Goal: Task Accomplishment & Management: Manage account settings

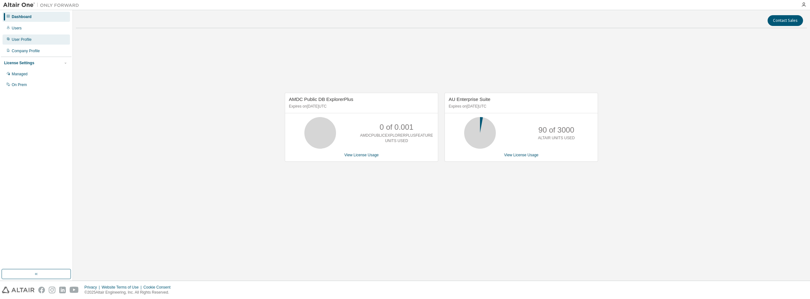
click at [25, 42] on div "User Profile" at bounding box center [36, 39] width 67 height 10
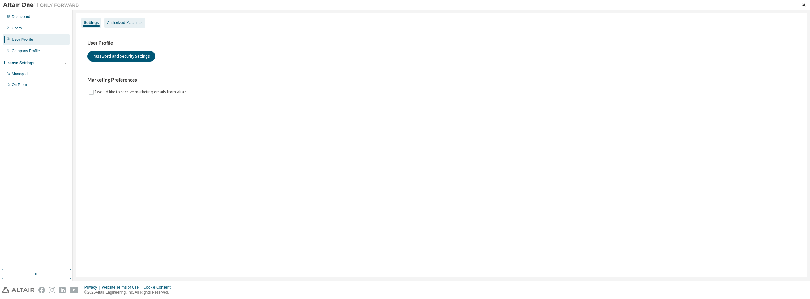
click at [130, 22] on div "Authorized Machines" at bounding box center [124, 22] width 35 height 5
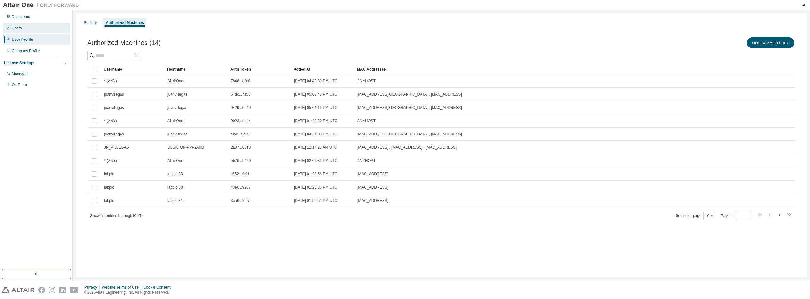
click at [29, 26] on div "Users" at bounding box center [36, 28] width 67 height 10
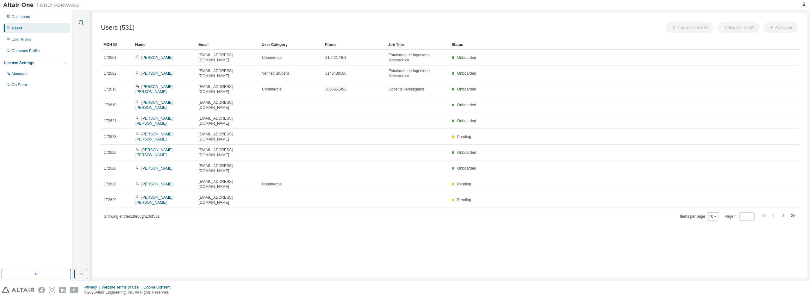
click at [78, 20] on icon "button" at bounding box center [81, 23] width 8 height 8
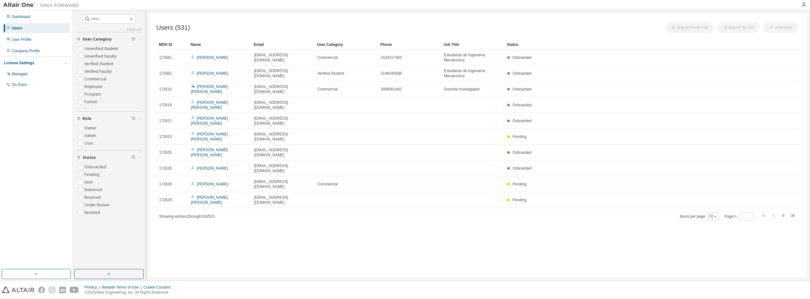
click at [106, 14] on div "Clear all Status Onboarded Pending Sent Delivered Bounced Under Review Revoked …" at bounding box center [109, 139] width 71 height 257
click at [106, 18] on input "text" at bounding box center [109, 19] width 38 height 6
paste input "**********"
type input "**********"
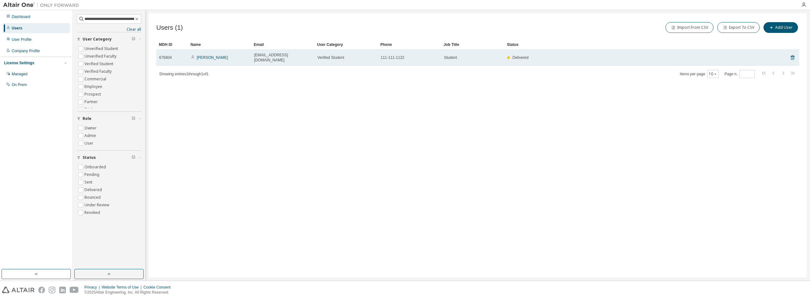
click at [523, 57] on span "Delivered" at bounding box center [520, 57] width 16 height 4
click at [465, 55] on div "Student" at bounding box center [473, 57] width 58 height 5
click at [220, 55] on link "[PERSON_NAME]" at bounding box center [212, 57] width 31 height 4
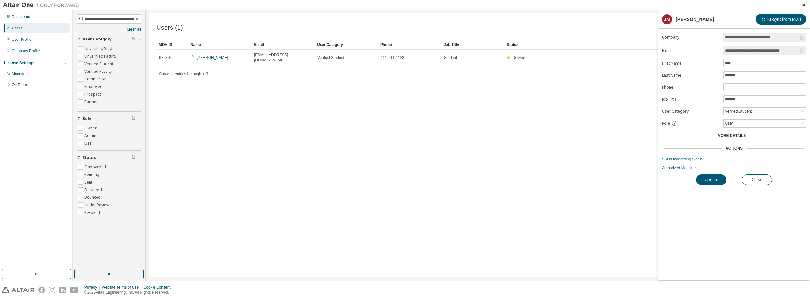
click at [686, 159] on link "SSO/Onboarding Status" at bounding box center [734, 159] width 144 height 5
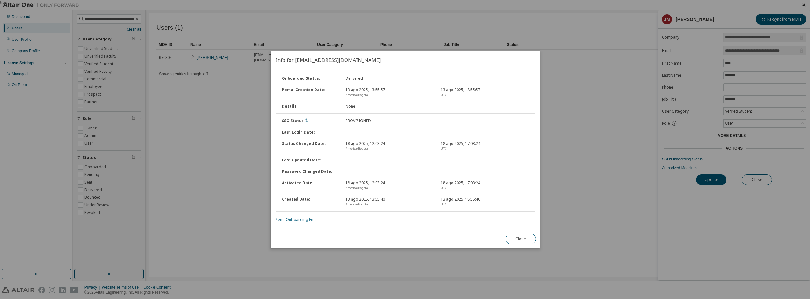
click at [295, 219] on link "Send Onboarding Email" at bounding box center [296, 219] width 43 height 5
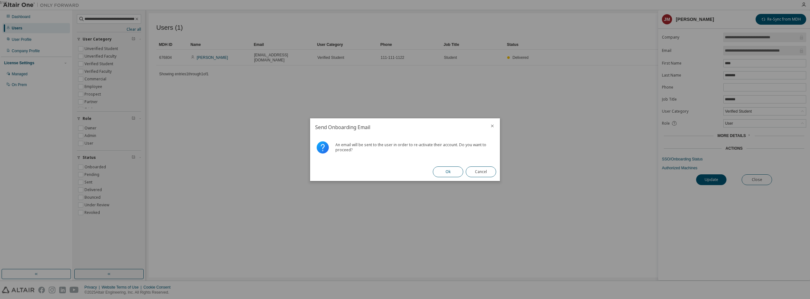
click at [444, 170] on button "Ok" at bounding box center [448, 171] width 30 height 11
click at [483, 173] on button "Close" at bounding box center [481, 171] width 30 height 11
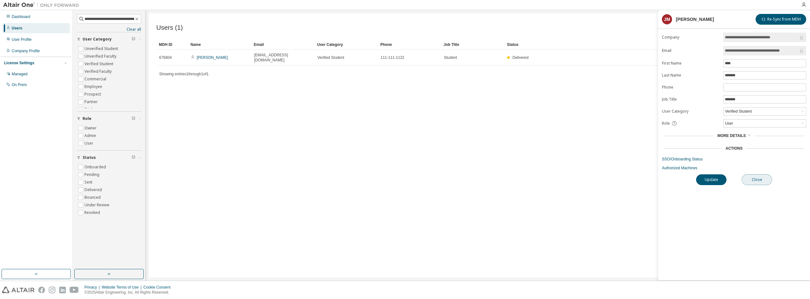
click at [756, 180] on button "Close" at bounding box center [756, 179] width 30 height 11
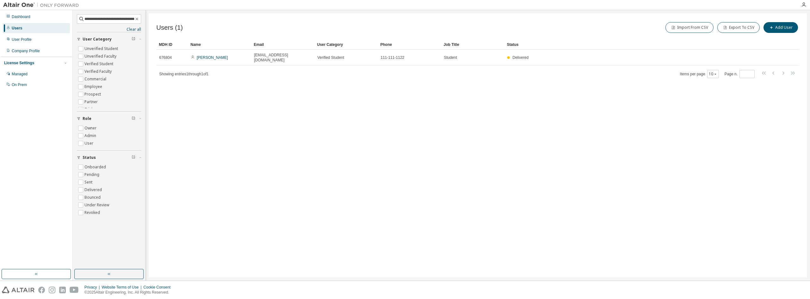
click at [27, 27] on div "Users" at bounding box center [36, 28] width 67 height 10
